Goal: Task Accomplishment & Management: Use online tool/utility

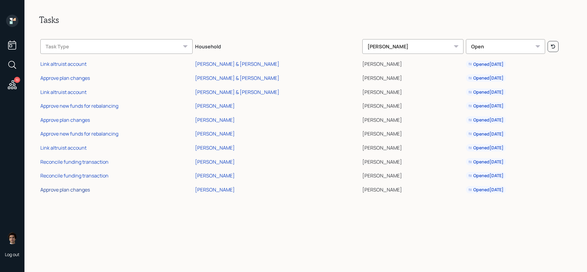
click at [87, 190] on div "Approve plan changes" at bounding box center [65, 189] width 50 height 7
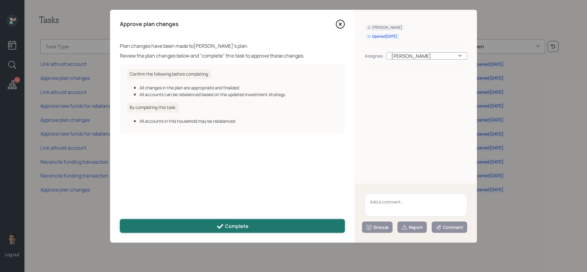
click at [278, 225] on button "Complete" at bounding box center [232, 226] width 225 height 14
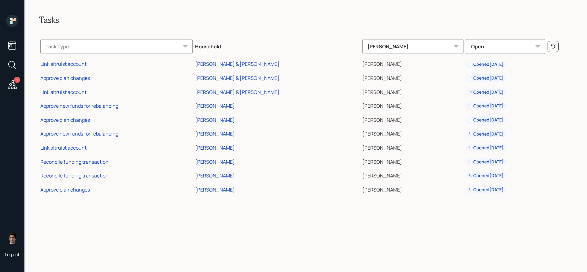
click at [15, 83] on icon at bounding box center [12, 84] width 11 height 11
click at [13, 44] on icon at bounding box center [12, 44] width 11 height 11
